Goal: Task Accomplishment & Management: Use online tool/utility

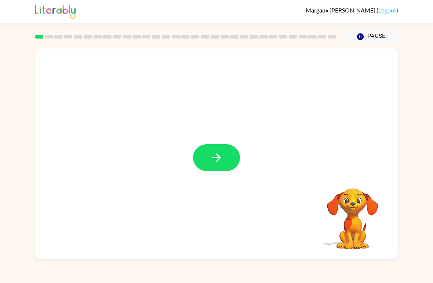
click at [220, 159] on icon "button" at bounding box center [216, 157] width 8 height 8
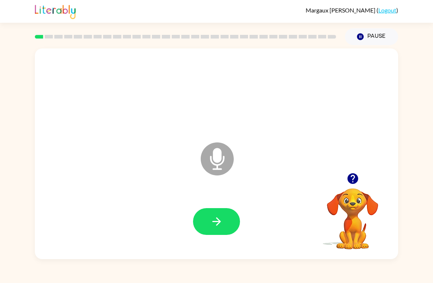
click at [211, 221] on icon "button" at bounding box center [216, 221] width 13 height 13
click at [236, 218] on button "button" at bounding box center [216, 221] width 47 height 27
click at [227, 221] on button "button" at bounding box center [216, 221] width 47 height 27
click at [227, 225] on button "button" at bounding box center [216, 221] width 47 height 27
click at [232, 221] on button "button" at bounding box center [216, 221] width 47 height 27
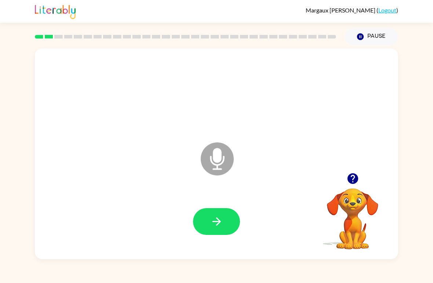
click at [207, 228] on button "button" at bounding box center [216, 221] width 47 height 27
click at [217, 226] on icon "button" at bounding box center [216, 221] width 8 height 8
click at [221, 224] on icon "button" at bounding box center [216, 221] width 13 height 13
click at [217, 224] on icon "button" at bounding box center [216, 221] width 13 height 13
click at [225, 223] on button "button" at bounding box center [216, 221] width 47 height 27
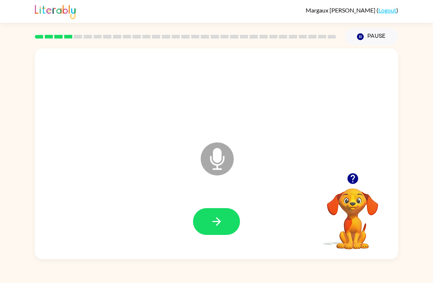
click at [227, 218] on button "button" at bounding box center [216, 221] width 47 height 27
click at [223, 225] on icon "button" at bounding box center [216, 221] width 13 height 13
click at [220, 224] on icon "button" at bounding box center [216, 221] width 13 height 13
click at [220, 225] on icon "button" at bounding box center [216, 221] width 13 height 13
click at [222, 151] on icon at bounding box center [217, 158] width 33 height 33
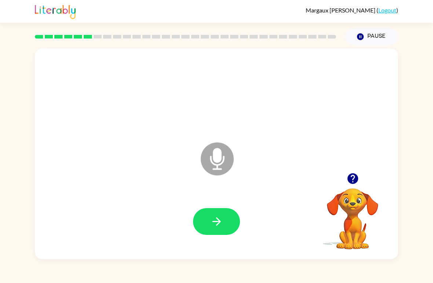
click at [229, 221] on button "button" at bounding box center [216, 221] width 47 height 27
click at [204, 221] on button "button" at bounding box center [216, 221] width 47 height 27
click at [213, 212] on button "button" at bounding box center [216, 221] width 47 height 27
click at [205, 224] on button "button" at bounding box center [216, 221] width 47 height 27
click at [213, 189] on icon "Microphone The Microphone is here when it is your turn to talk" at bounding box center [254, 168] width 110 height 55
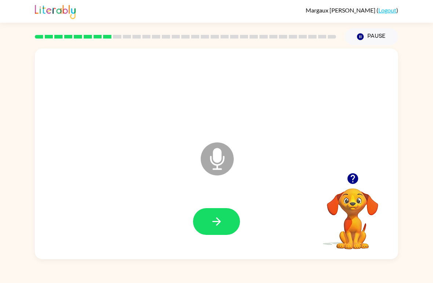
click at [232, 224] on button "button" at bounding box center [216, 221] width 47 height 27
click at [224, 224] on div at bounding box center [216, 221] width 47 height 27
click at [231, 217] on button "button" at bounding box center [216, 221] width 47 height 27
click at [228, 216] on button "button" at bounding box center [216, 221] width 47 height 27
click at [231, 222] on button "button" at bounding box center [216, 221] width 47 height 27
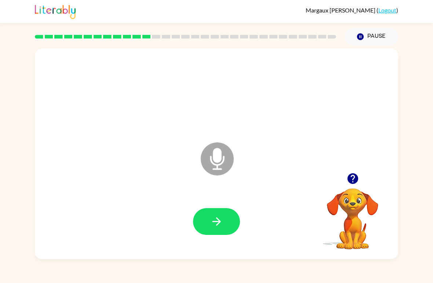
click at [231, 219] on button "button" at bounding box center [216, 221] width 47 height 27
click at [224, 225] on button "button" at bounding box center [216, 221] width 47 height 27
click at [216, 224] on icon "button" at bounding box center [216, 221] width 13 height 13
click at [196, 224] on button "button" at bounding box center [216, 221] width 47 height 27
click at [232, 218] on button "button" at bounding box center [216, 221] width 47 height 27
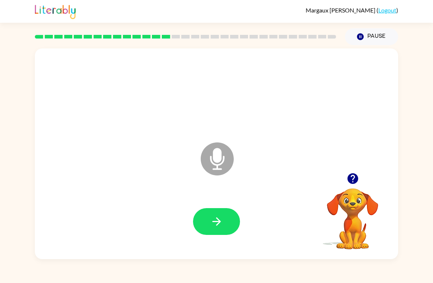
click at [218, 222] on icon "button" at bounding box center [216, 221] width 8 height 8
click at [225, 222] on button "button" at bounding box center [216, 221] width 47 height 27
click at [223, 225] on icon "button" at bounding box center [216, 221] width 13 height 13
click at [228, 225] on button "button" at bounding box center [216, 221] width 47 height 27
click at [224, 219] on button "button" at bounding box center [216, 221] width 47 height 27
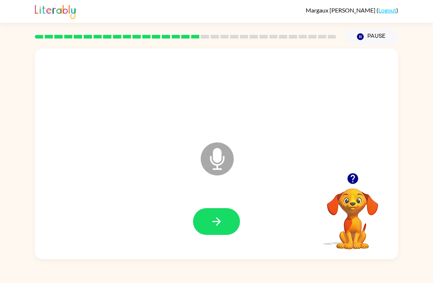
click at [225, 225] on button "button" at bounding box center [216, 221] width 47 height 27
click at [236, 217] on button "button" at bounding box center [216, 221] width 47 height 27
click at [225, 224] on button "button" at bounding box center [216, 221] width 47 height 27
click at [235, 217] on button "button" at bounding box center [216, 221] width 47 height 27
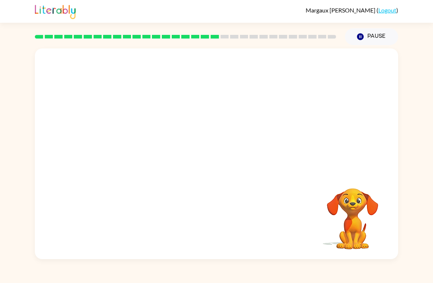
click at [301, 138] on div at bounding box center [217, 110] width 364 height 124
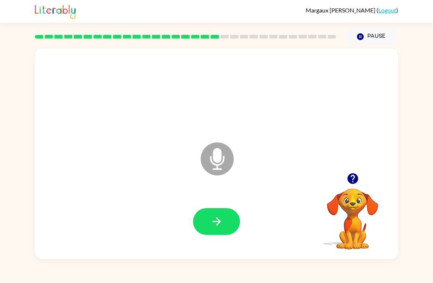
click at [225, 222] on button "button" at bounding box center [216, 221] width 47 height 27
click at [214, 225] on icon "button" at bounding box center [216, 221] width 13 height 13
click at [229, 220] on button "button" at bounding box center [216, 221] width 47 height 27
click at [235, 224] on button "button" at bounding box center [216, 221] width 47 height 27
click at [230, 219] on button "button" at bounding box center [216, 221] width 47 height 27
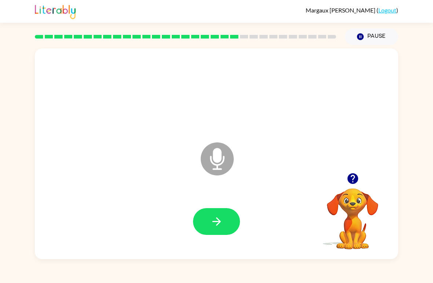
click at [230, 219] on button "button" at bounding box center [216, 221] width 47 height 27
click at [233, 220] on button "button" at bounding box center [216, 221] width 47 height 27
click at [210, 220] on icon "button" at bounding box center [216, 221] width 13 height 13
click at [223, 220] on icon "button" at bounding box center [216, 221] width 13 height 13
click at [225, 226] on button "button" at bounding box center [216, 221] width 47 height 27
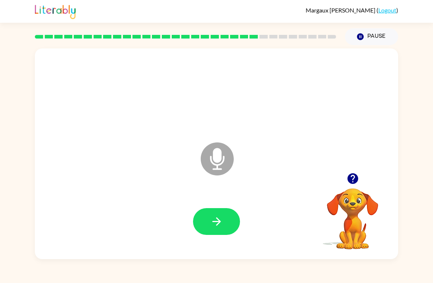
click at [217, 224] on icon "button" at bounding box center [216, 221] width 13 height 13
click at [213, 222] on icon "button" at bounding box center [216, 221] width 8 height 8
click at [207, 223] on button "button" at bounding box center [216, 221] width 47 height 27
click at [202, 220] on button "button" at bounding box center [216, 221] width 47 height 27
click at [202, 227] on button "button" at bounding box center [216, 221] width 47 height 27
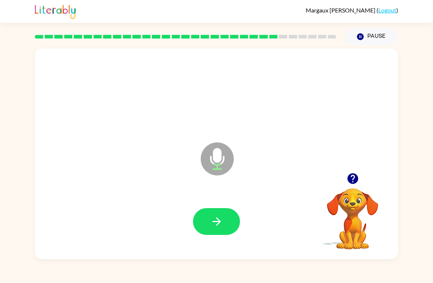
click at [211, 229] on button "button" at bounding box center [216, 221] width 47 height 27
click at [217, 224] on icon "button" at bounding box center [216, 221] width 13 height 13
click at [216, 215] on button "button" at bounding box center [216, 221] width 47 height 27
click at [228, 214] on button "button" at bounding box center [216, 221] width 47 height 27
click at [232, 215] on button "button" at bounding box center [216, 221] width 47 height 27
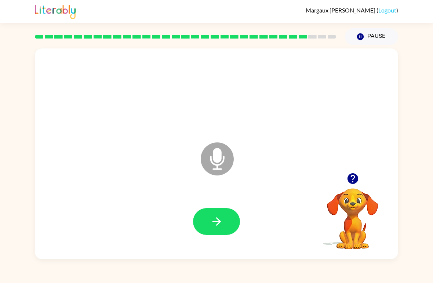
click at [234, 220] on button "button" at bounding box center [216, 221] width 47 height 27
click at [217, 222] on icon "button" at bounding box center [216, 221] width 8 height 8
click at [225, 225] on button "button" at bounding box center [216, 221] width 47 height 27
click at [225, 216] on button "button" at bounding box center [216, 221] width 47 height 27
click at [225, 220] on button "button" at bounding box center [216, 221] width 47 height 27
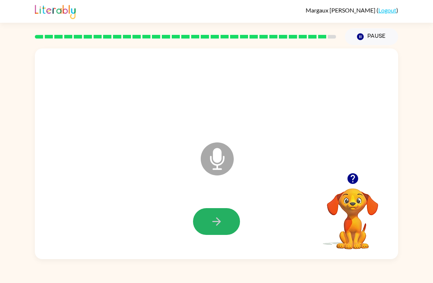
click at [220, 223] on icon "button" at bounding box center [216, 221] width 13 height 13
